Goal: Task Accomplishment & Management: Manage account settings

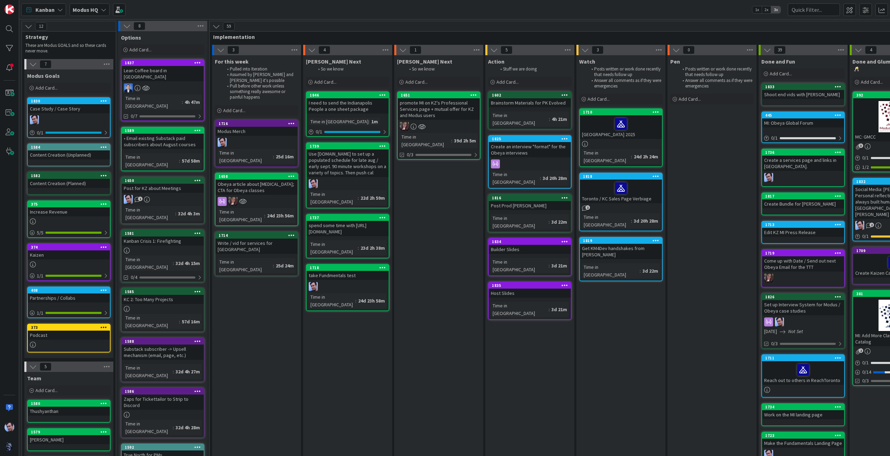
scroll to position [0, 95]
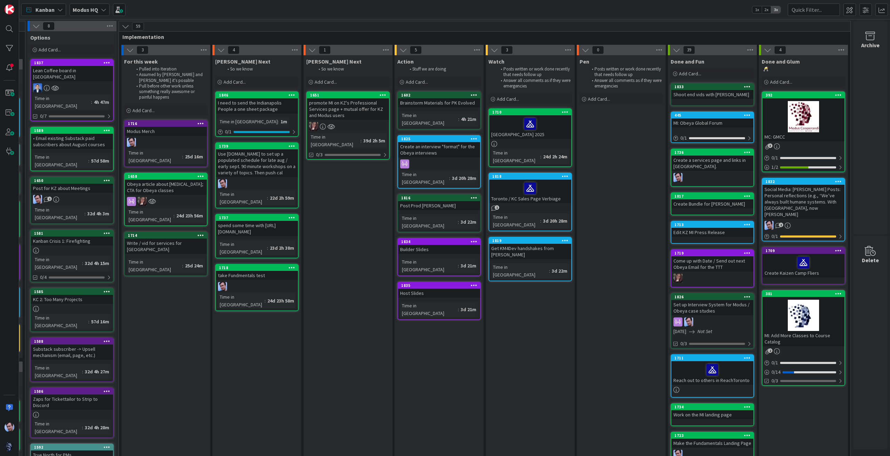
click at [91, 7] on b "Modus HQ" at bounding box center [85, 9] width 25 height 7
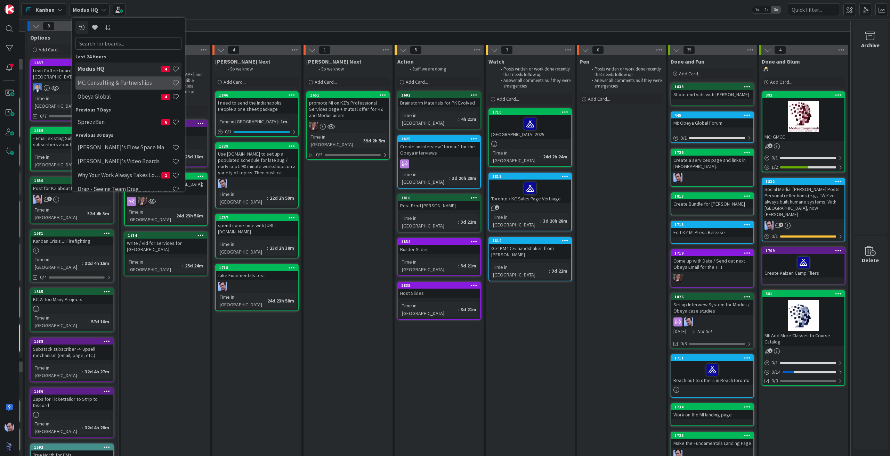
click at [119, 86] on h4 "MC: Consulting & Partnerships" at bounding box center [125, 82] width 95 height 7
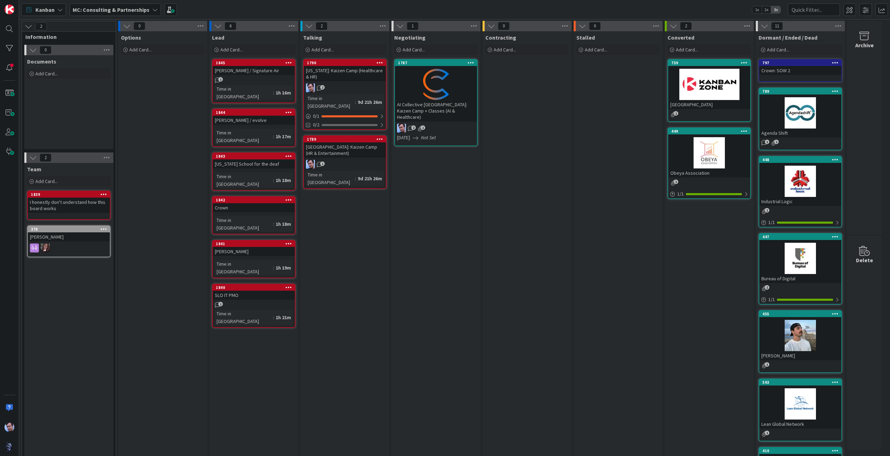
click at [433, 91] on div at bounding box center [436, 84] width 82 height 31
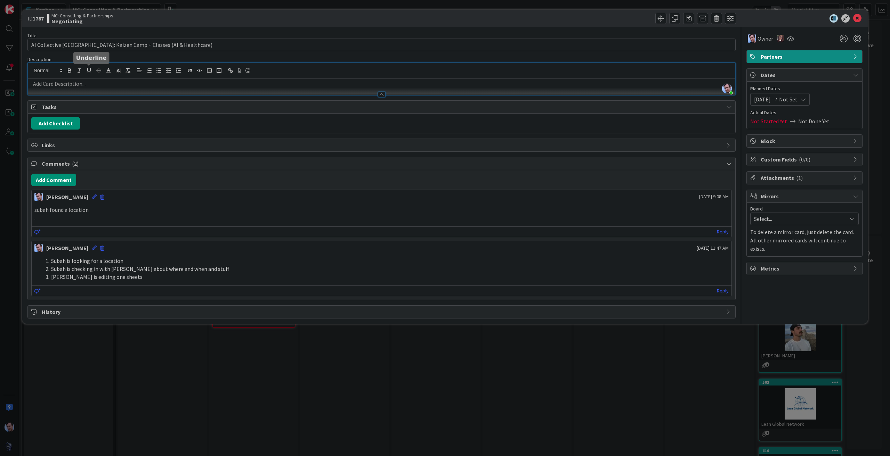
click at [89, 71] on div "[PERSON_NAME] just joined" at bounding box center [381, 79] width 707 height 32
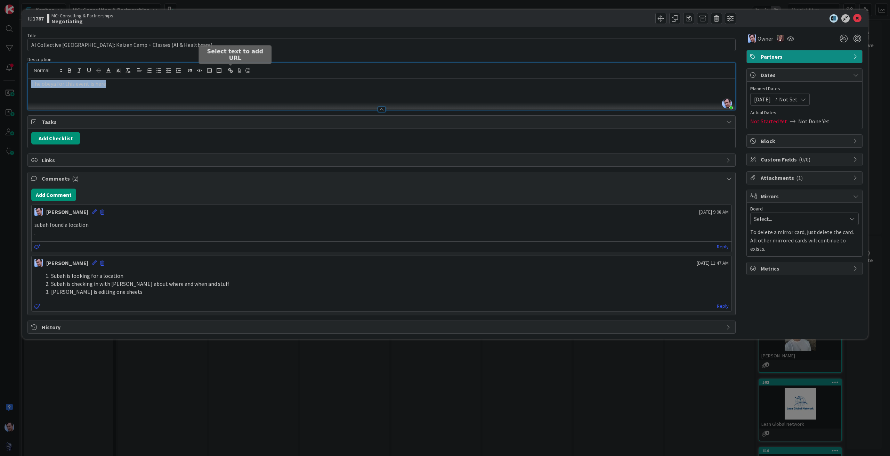
click at [230, 69] on icon "button" at bounding box center [230, 70] width 6 height 6
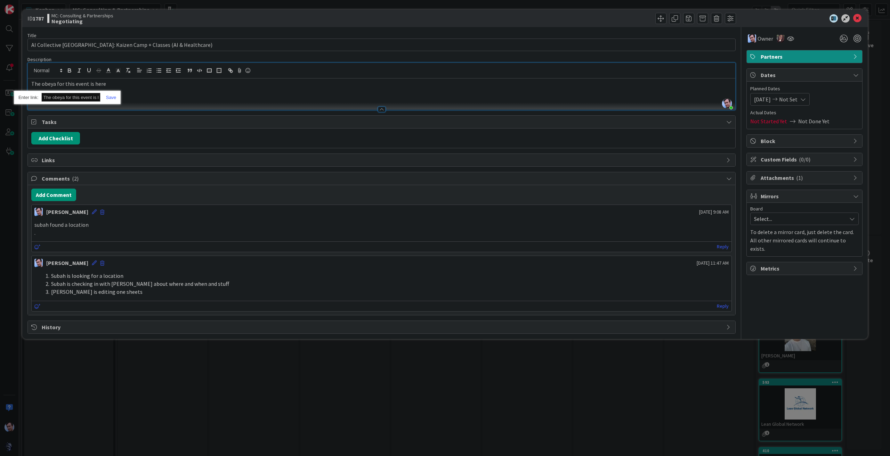
paste input "[URL][DOMAIN_NAME]"
type input "[URL][DOMAIN_NAME]"
click at [114, 97] on link at bounding box center [108, 97] width 16 height 5
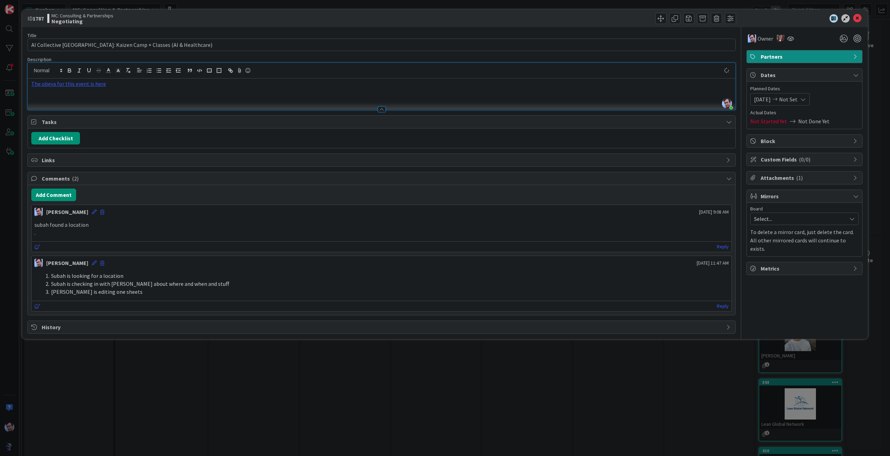
click at [129, 84] on p "The obeya for this event is here" at bounding box center [381, 84] width 701 height 8
click at [665, 94] on div "The obeya for this event is here" at bounding box center [381, 94] width 707 height 31
click at [269, 233] on p "." at bounding box center [381, 234] width 694 height 8
click at [854, 18] on icon at bounding box center [857, 18] width 8 height 8
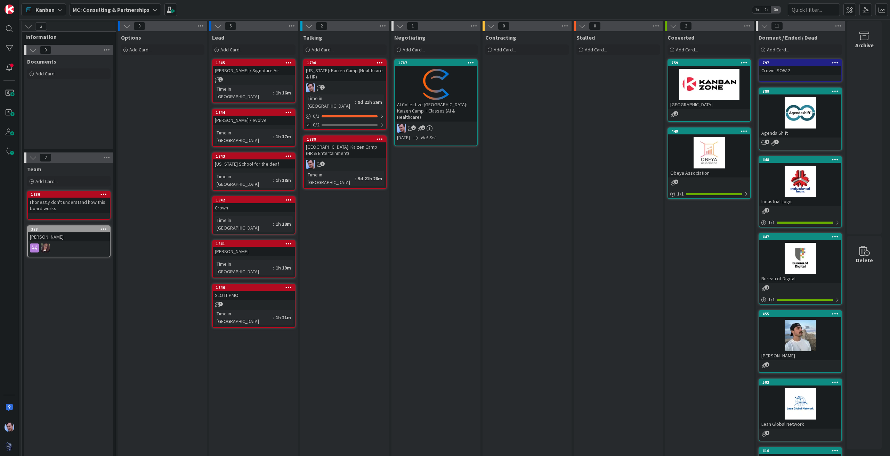
click at [455, 85] on div at bounding box center [436, 84] width 82 height 31
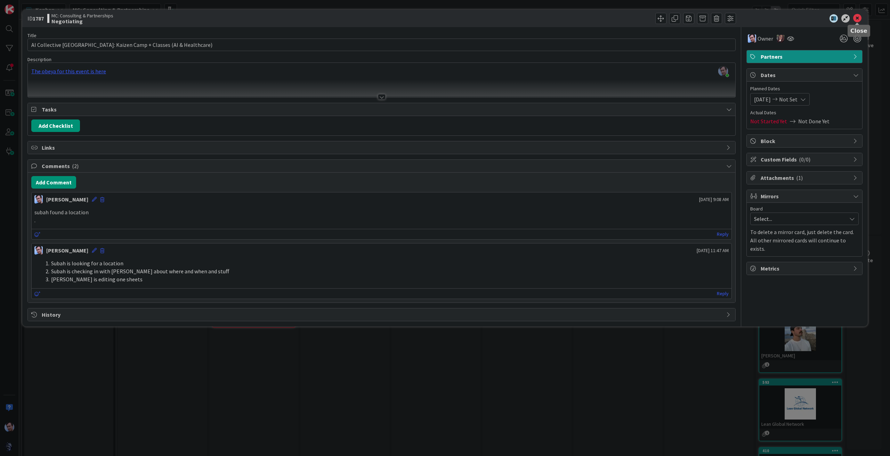
click at [853, 19] on icon at bounding box center [857, 18] width 8 height 8
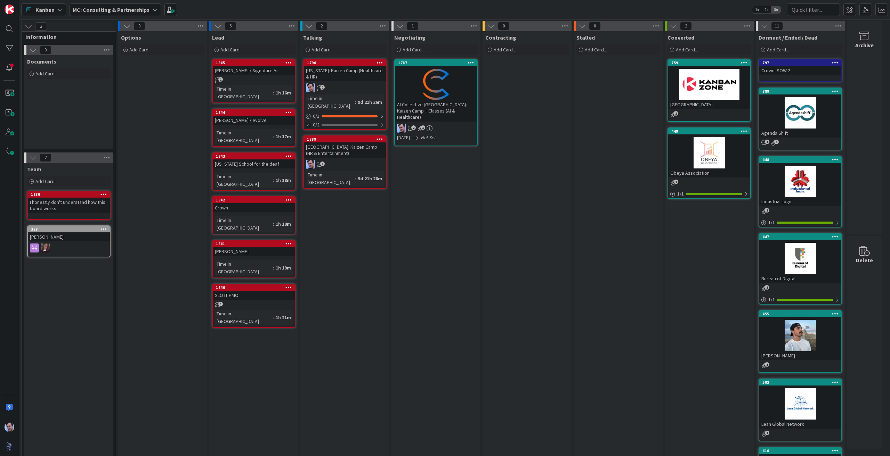
click at [425, 82] on div at bounding box center [436, 84] width 82 height 31
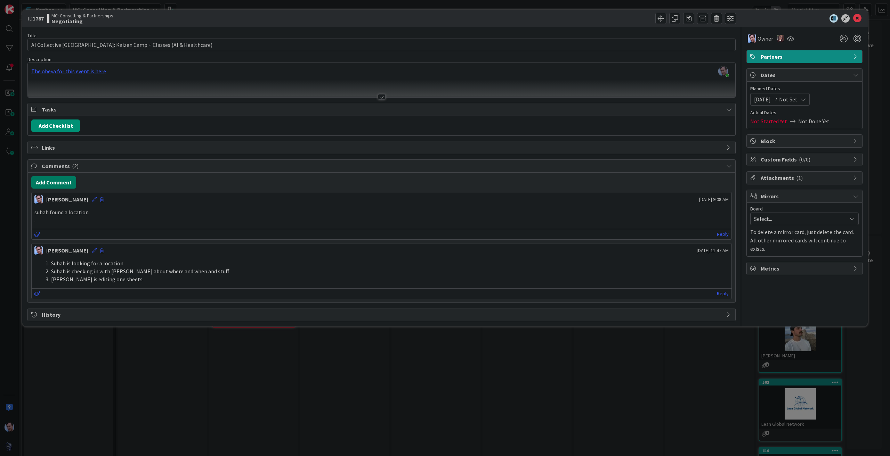
click at [61, 180] on button "Add Comment" at bounding box center [53, 182] width 45 height 13
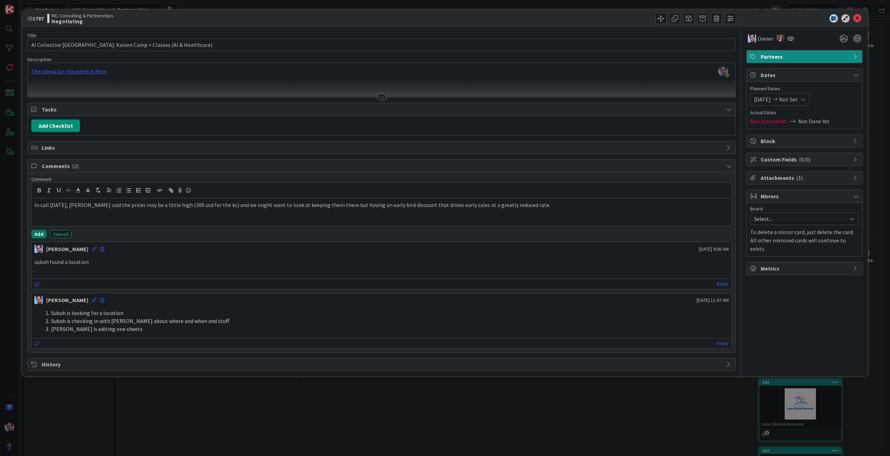
click at [35, 233] on button "Add" at bounding box center [38, 234] width 15 height 8
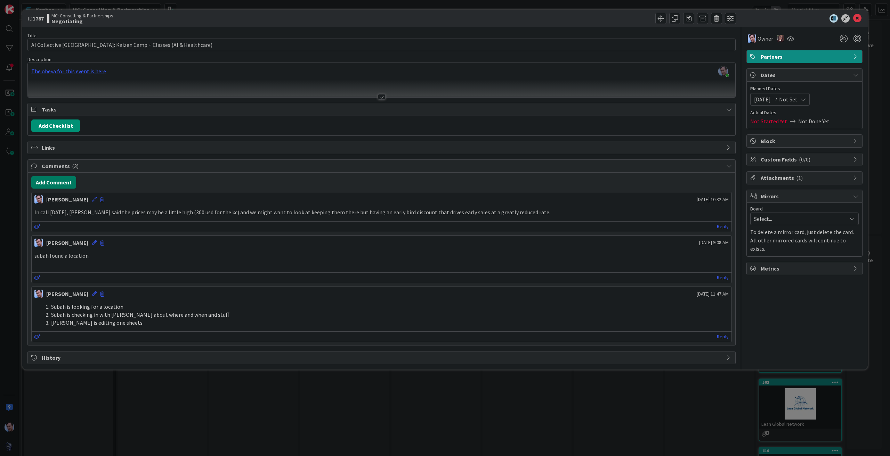
click at [54, 176] on button "Add Comment" at bounding box center [53, 182] width 45 height 13
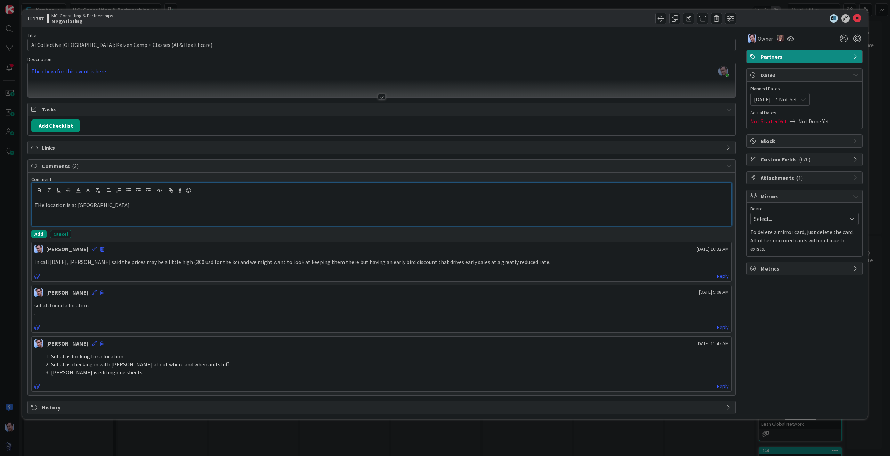
click at [133, 207] on p "THe location is at [GEOGRAPHIC_DATA]" at bounding box center [381, 205] width 694 height 8
click at [37, 227] on div "Comment THe location is at [GEOGRAPHIC_DATA] [URL][DOMAIN_NAME] who, rather tha…" at bounding box center [381, 207] width 701 height 62
click at [37, 233] on button "Add" at bounding box center [38, 234] width 15 height 8
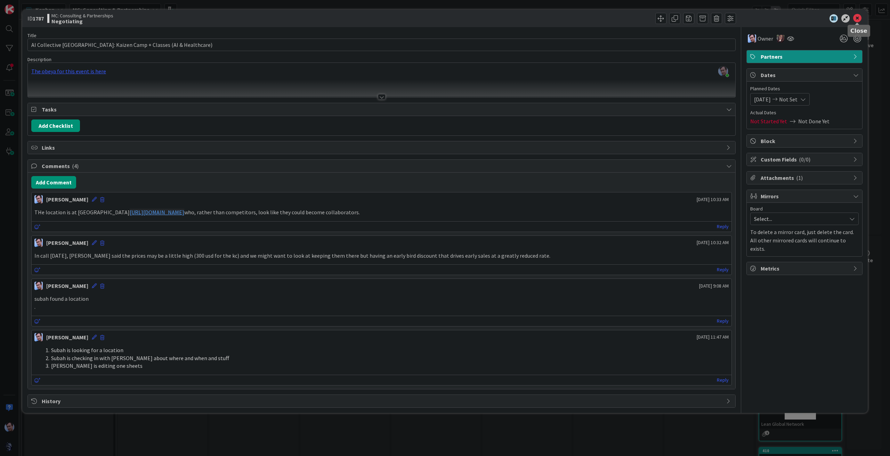
click at [860, 17] on icon at bounding box center [857, 18] width 8 height 8
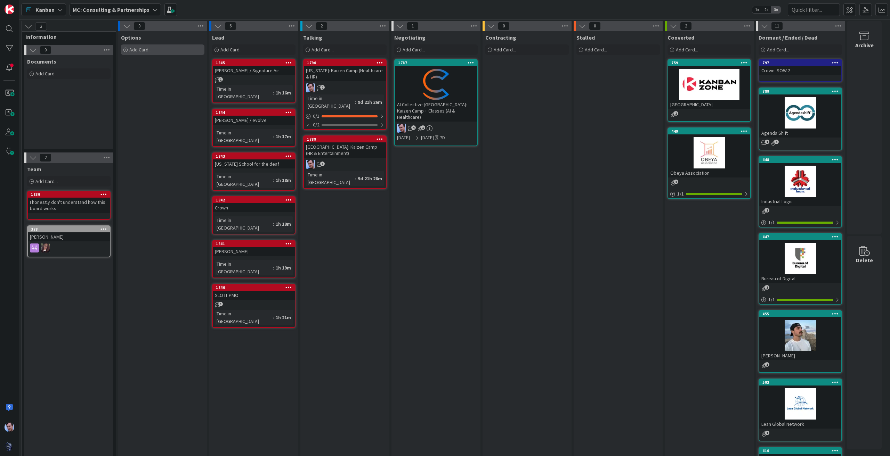
click at [143, 46] on div "Add Card..." at bounding box center [162, 50] width 83 height 10
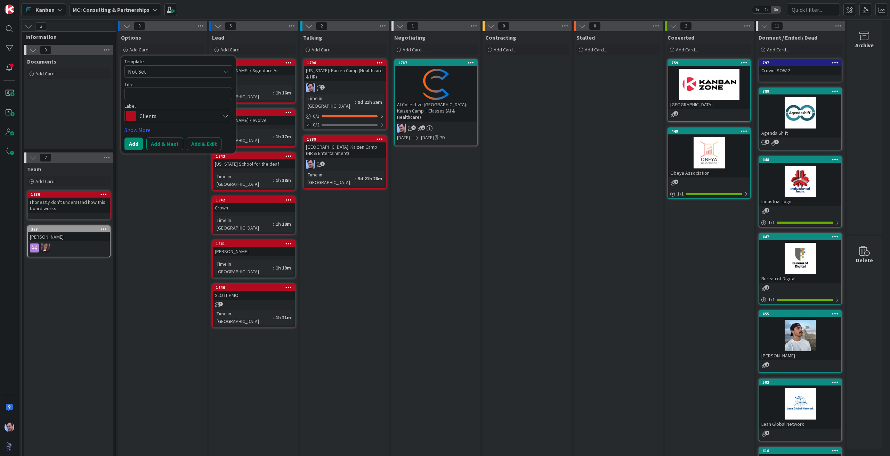
click at [171, 93] on textarea at bounding box center [178, 94] width 108 height 13
type textarea "x"
type textarea "akl"
type textarea "x"
type textarea "aklsdfjaklsdjfljads"
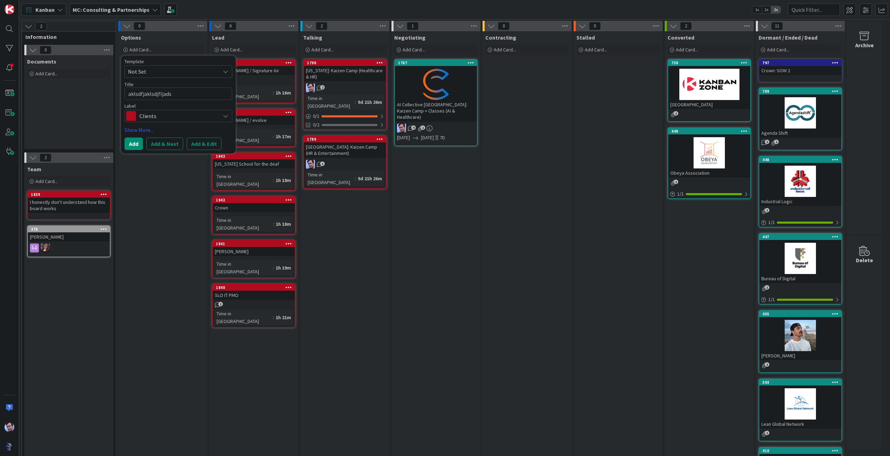
type textarea "x"
type textarea "aklsdfjaklsdjfljadsasdf"
type textarea "x"
type textarea "aklsdfjaklsdjfljadsasdf"
click at [132, 141] on button "Add" at bounding box center [133, 144] width 18 height 13
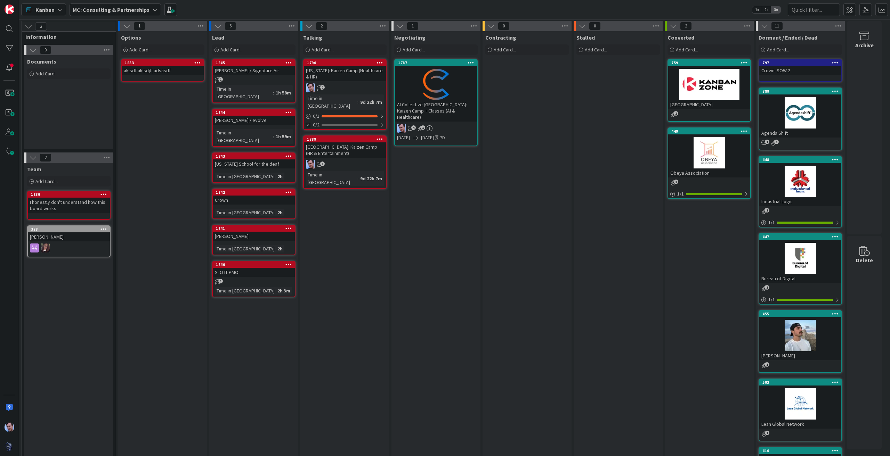
click at [164, 68] on div "aklsdfjaklsdjfljadsasdf" at bounding box center [163, 70] width 82 height 9
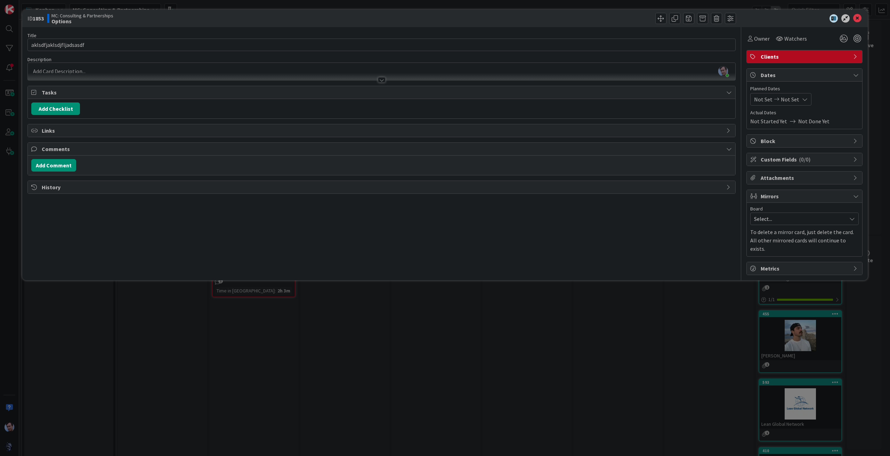
click at [783, 157] on span "Custom Fields ( 0/0 )" at bounding box center [805, 159] width 89 height 8
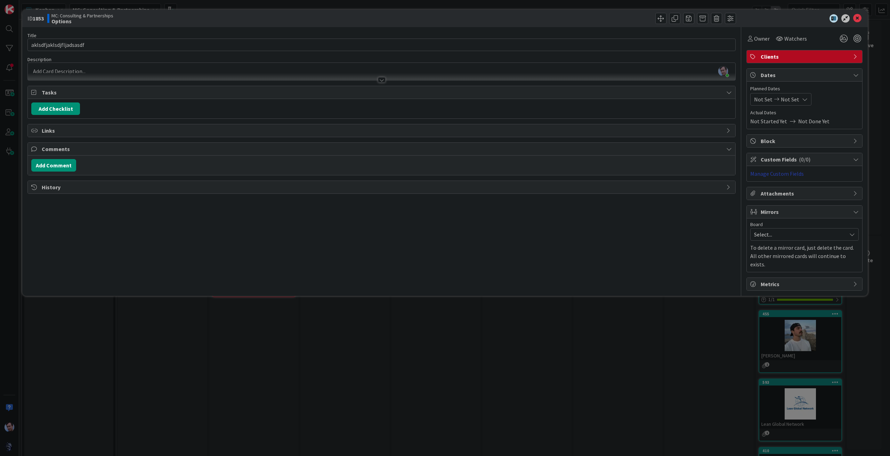
click at [779, 171] on link "Manage Custom Fields" at bounding box center [777, 173] width 54 height 7
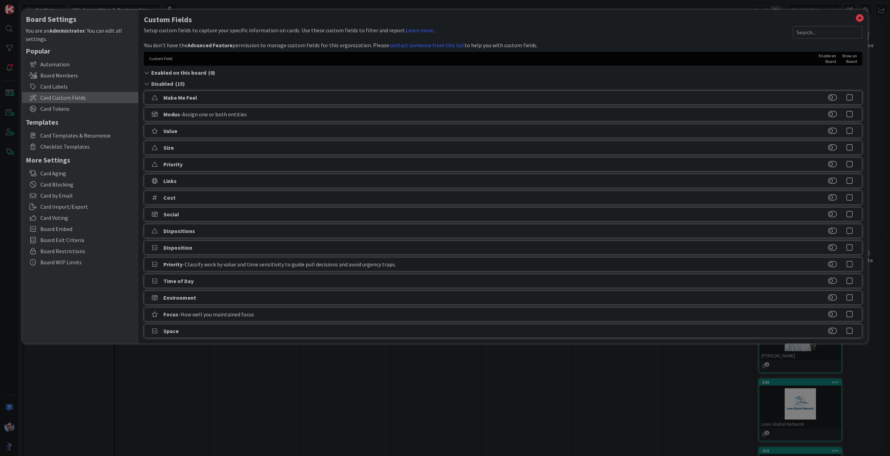
click at [85, 100] on span "Card Custom Fields" at bounding box center [87, 98] width 95 height 8
click at [153, 72] on span "Enabled on this board" at bounding box center [178, 72] width 55 height 8
click at [147, 72] on icon at bounding box center [146, 73] width 5 height 6
click at [67, 82] on div "Card Labels" at bounding box center [80, 86] width 116 height 11
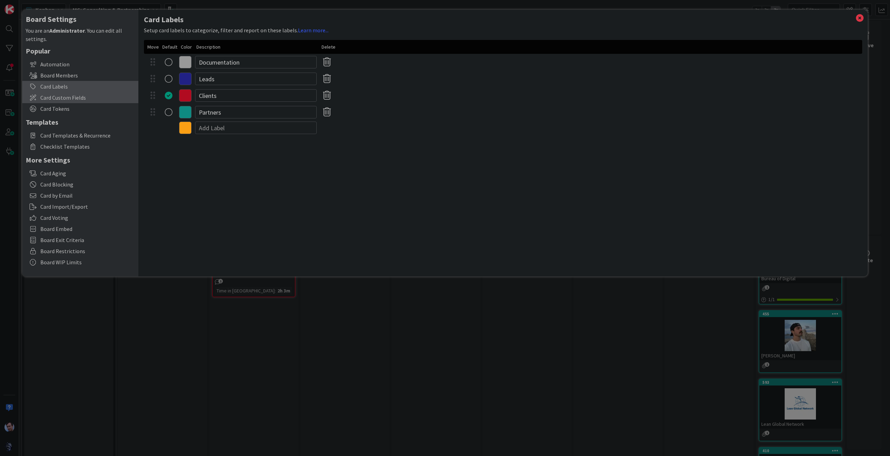
click at [63, 96] on span "Card Custom Fields" at bounding box center [87, 98] width 95 height 8
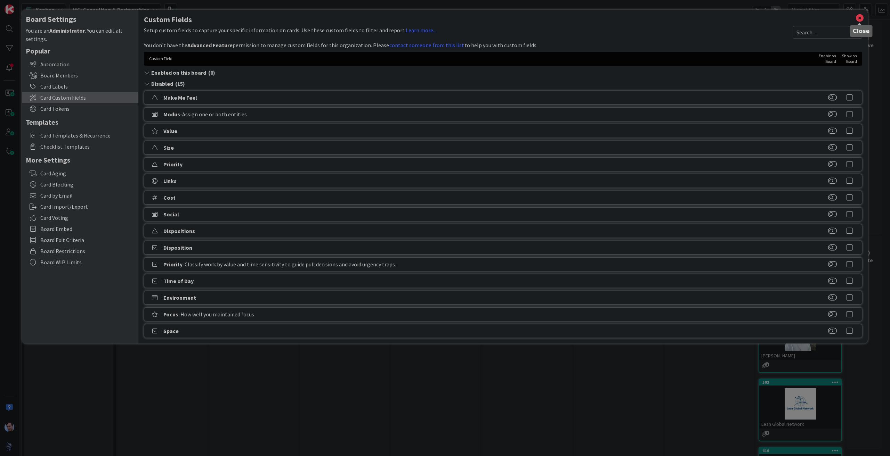
click at [857, 17] on icon at bounding box center [859, 18] width 9 height 10
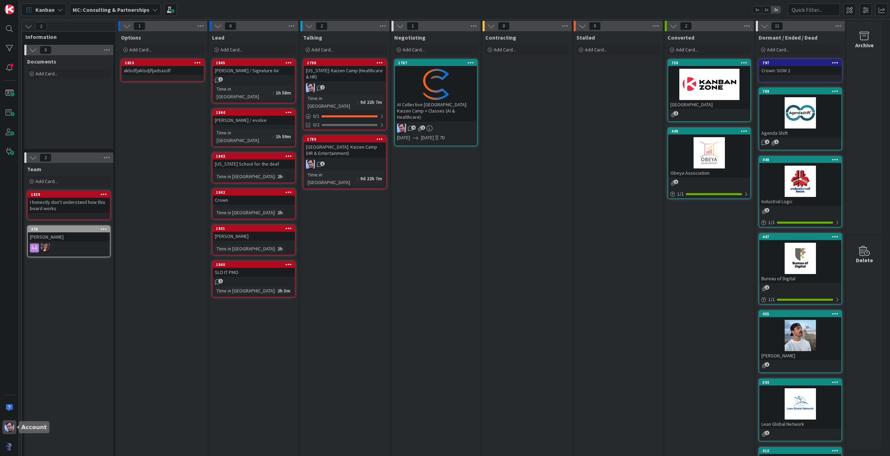
click at [8, 426] on img at bounding box center [10, 428] width 10 height 10
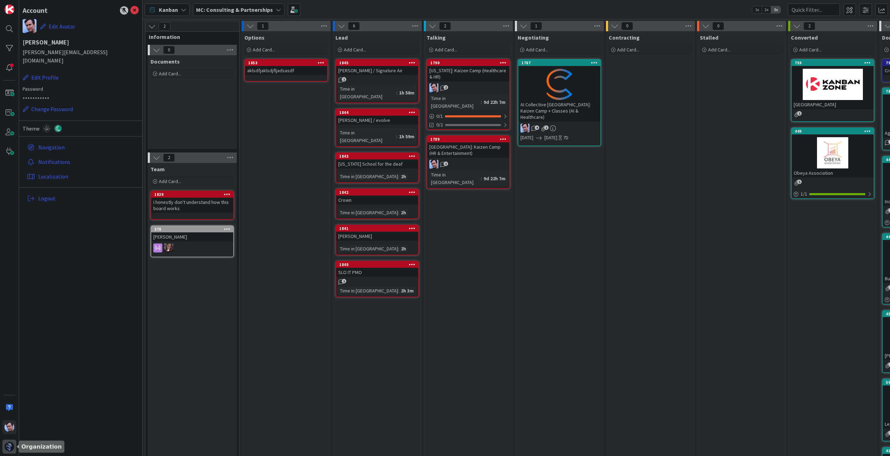
click at [7, 448] on img at bounding box center [10, 447] width 10 height 10
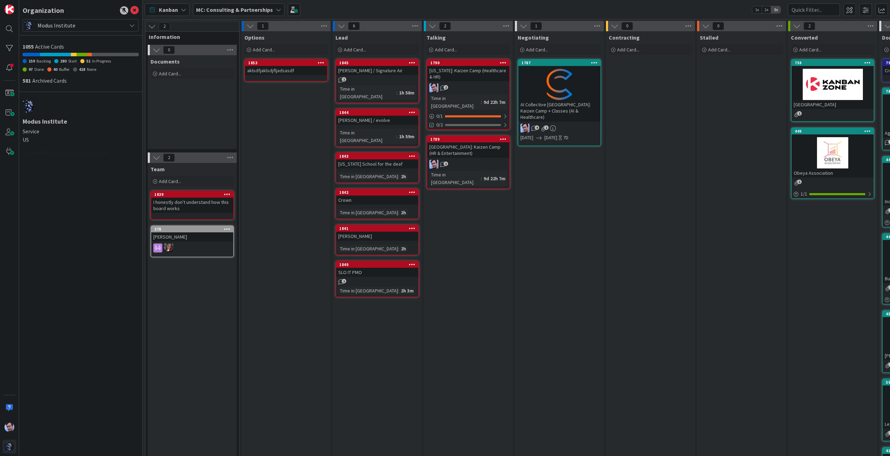
click at [14, 381] on div at bounding box center [9, 228] width 19 height 456
click at [137, 11] on icon at bounding box center [134, 10] width 8 height 8
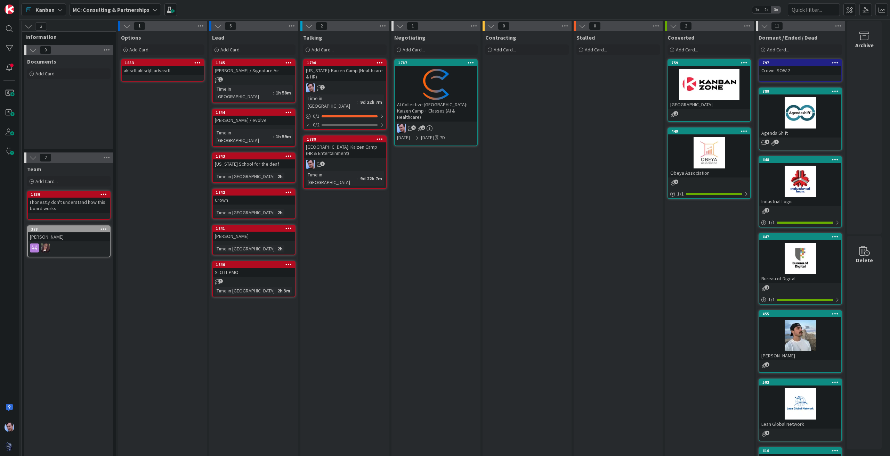
click at [146, 9] on div "MC: Consulting & Partnerships" at bounding box center [115, 9] width 91 height 13
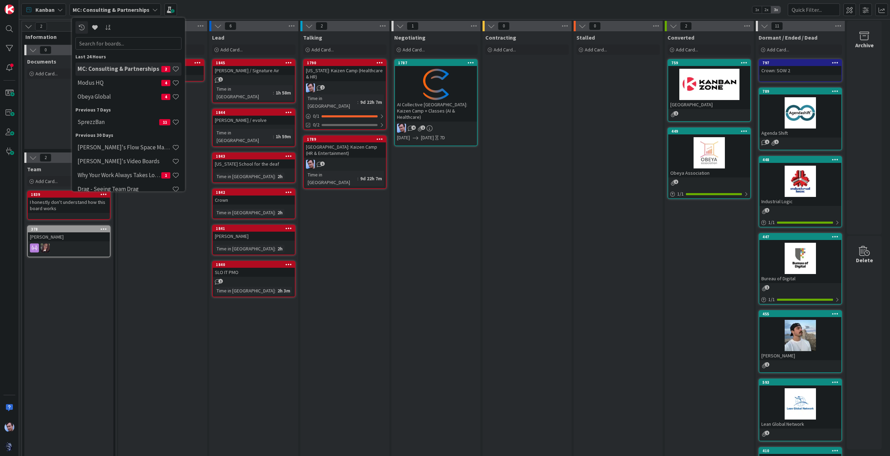
click at [164, 241] on div "Options Add Card... Template Not Set Title 0 / 128 Label Clients Show More... A…" at bounding box center [162, 393] width 89 height 724
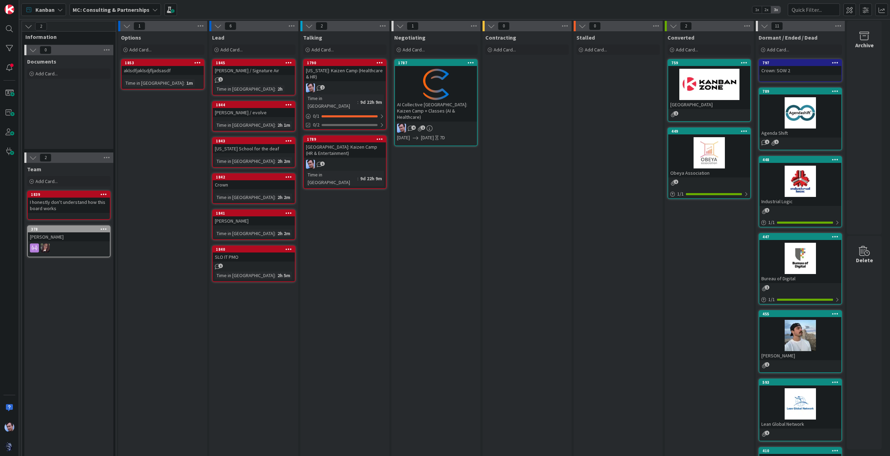
click at [172, 69] on div "aklsdfjaklsdjfljadsasdf" at bounding box center [163, 70] width 82 height 9
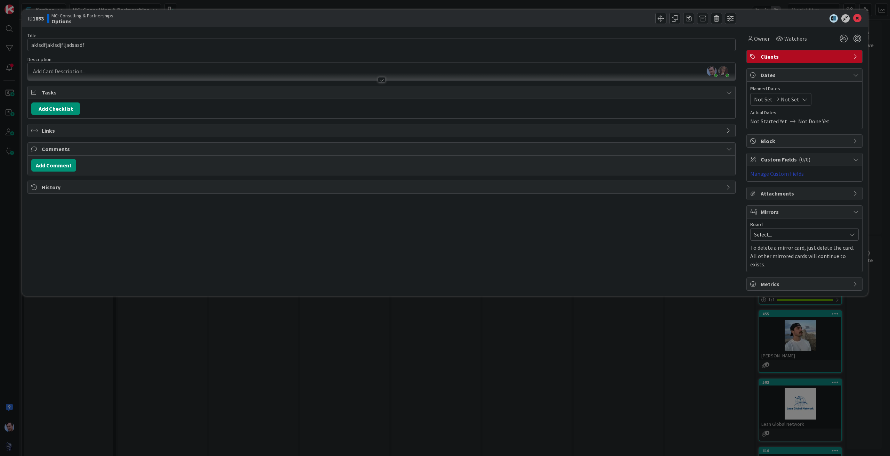
click at [783, 173] on link "Manage Custom Fields" at bounding box center [777, 173] width 54 height 7
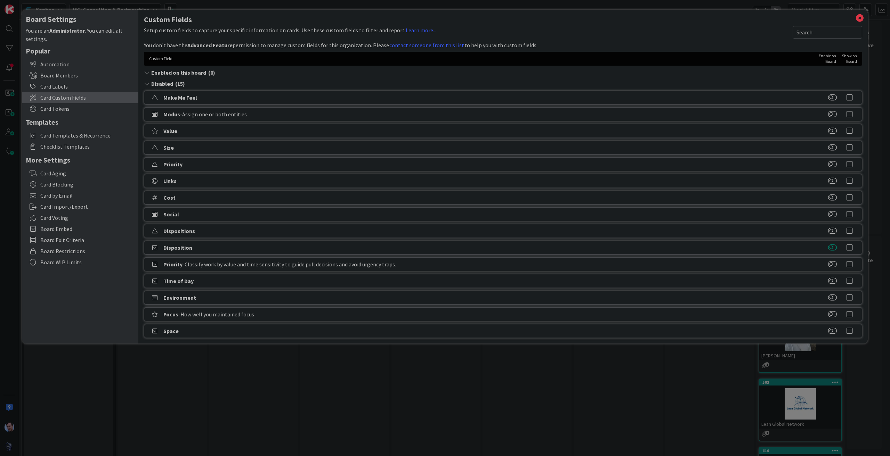
click at [833, 247] on button at bounding box center [832, 247] width 9 height 7
click at [830, 86] on button at bounding box center [832, 86] width 9 height 7
click at [862, 18] on icon at bounding box center [859, 18] width 9 height 10
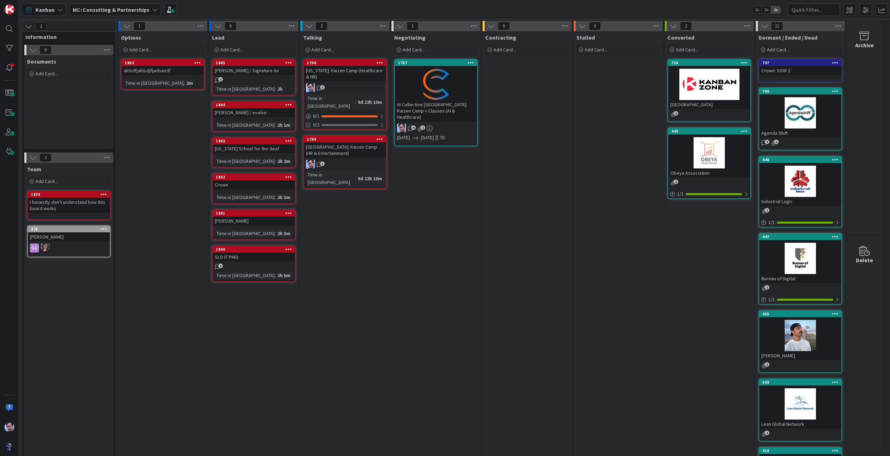
click at [165, 71] on div "aklsdfjaklsdjfljadsasdf" at bounding box center [163, 70] width 82 height 9
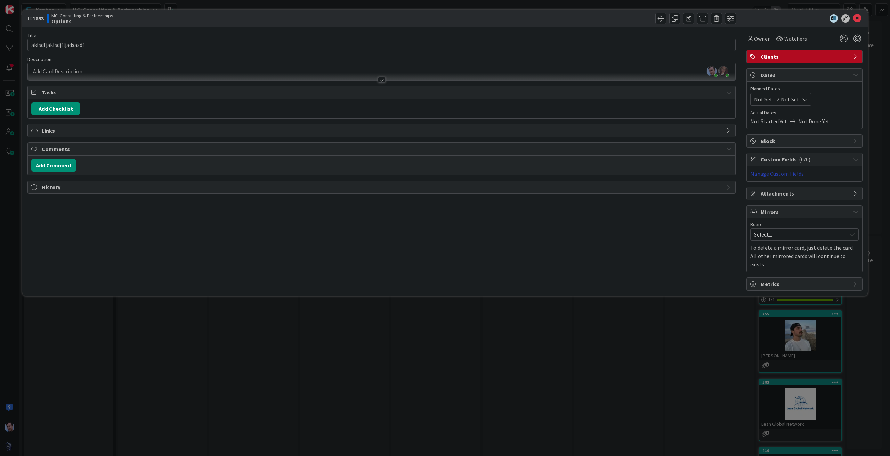
click at [778, 174] on link "Manage Custom Fields" at bounding box center [777, 173] width 54 height 7
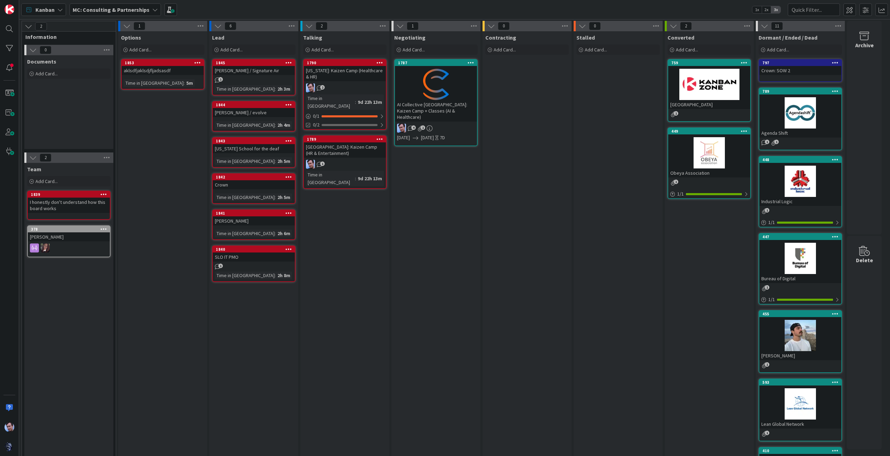
click at [165, 68] on div "aklsdfjaklsdjfljadsasdf" at bounding box center [163, 70] width 82 height 9
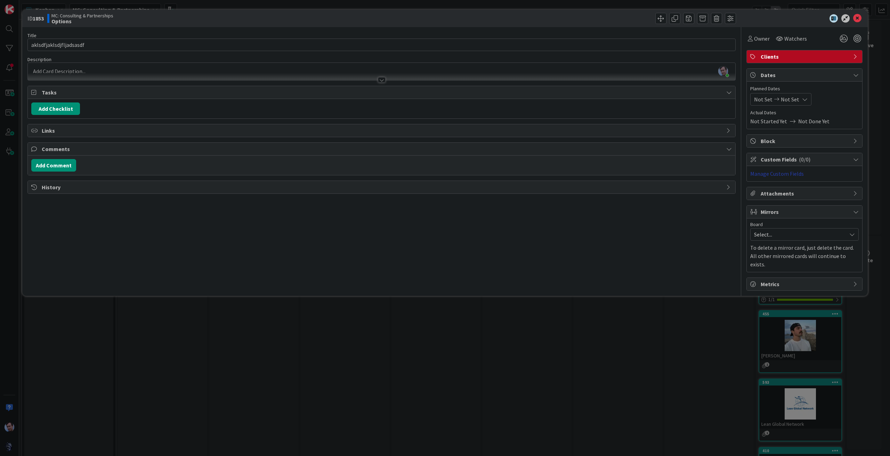
click at [780, 172] on link "Manage Custom Fields" at bounding box center [777, 173] width 54 height 7
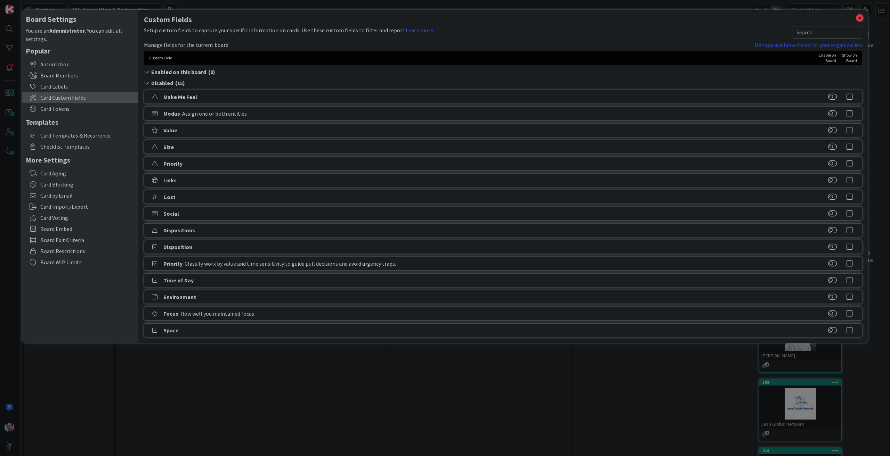
click at [784, 41] on link "Manage available fields for your organization" at bounding box center [808, 45] width 108 height 8
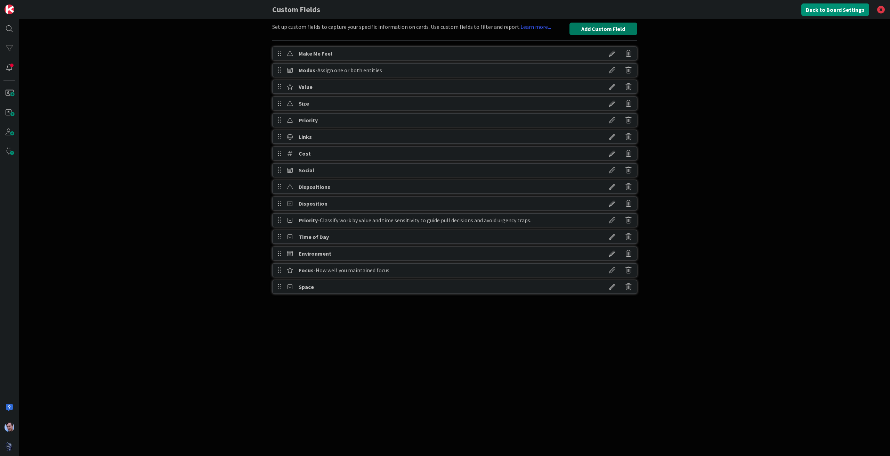
click at [617, 30] on button "Add Custom Field" at bounding box center [603, 29] width 68 height 13
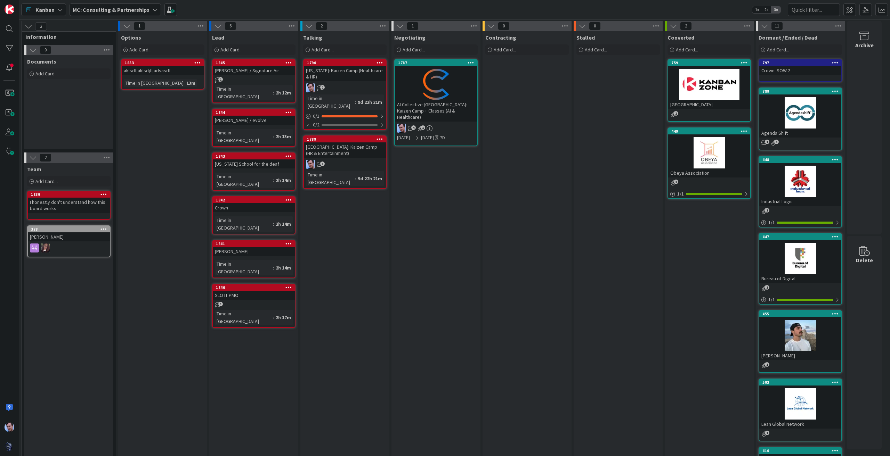
click at [195, 64] on icon at bounding box center [197, 62] width 7 height 5
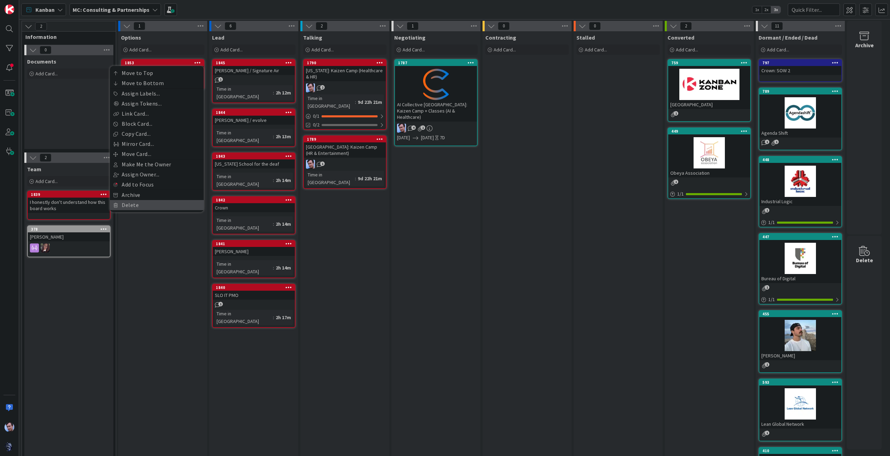
click at [131, 202] on link "Delete" at bounding box center [157, 205] width 94 height 10
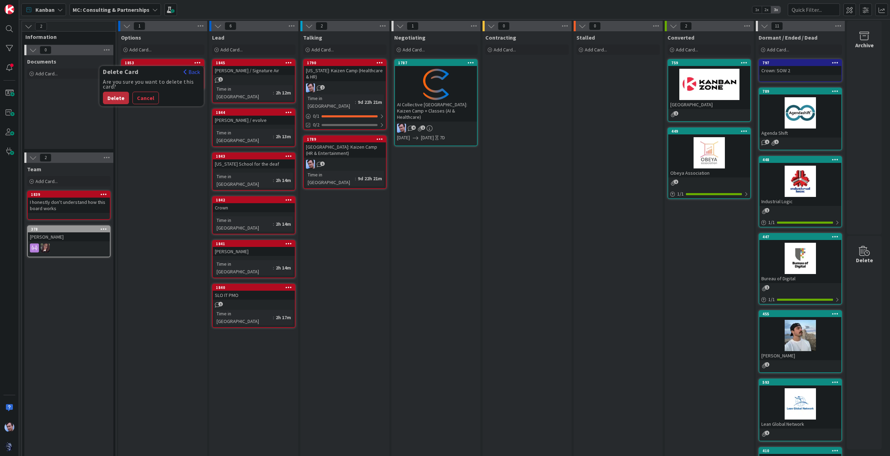
click at [109, 94] on button "Delete" at bounding box center [116, 98] width 26 height 13
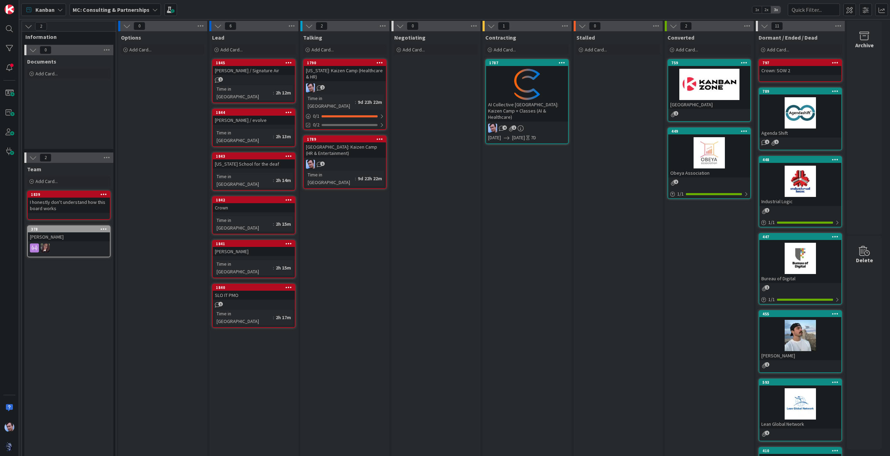
click at [767, 23] on icon at bounding box center [765, 26] width 8 height 8
